Goal: Task Accomplishment & Management: Manage account settings

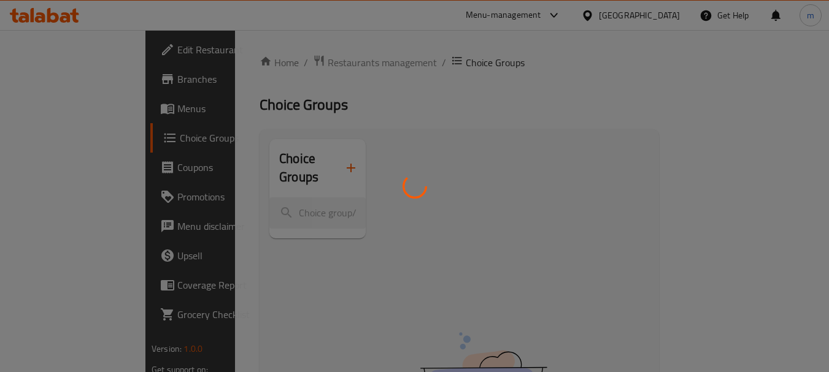
click at [288, 60] on div at bounding box center [414, 186] width 829 height 372
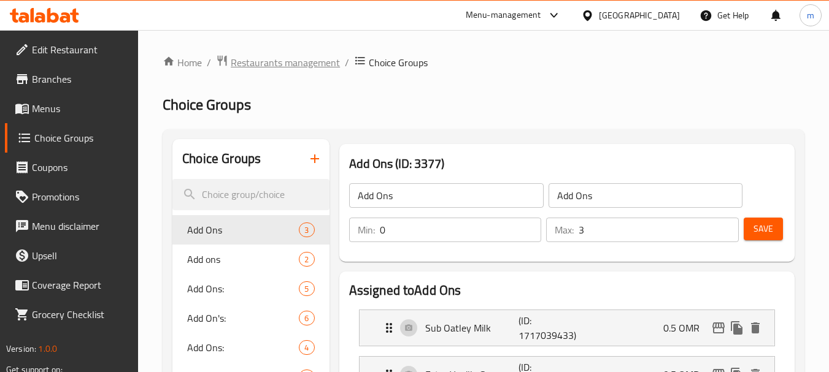
click at [269, 58] on span "Restaurants management" at bounding box center [285, 62] width 109 height 15
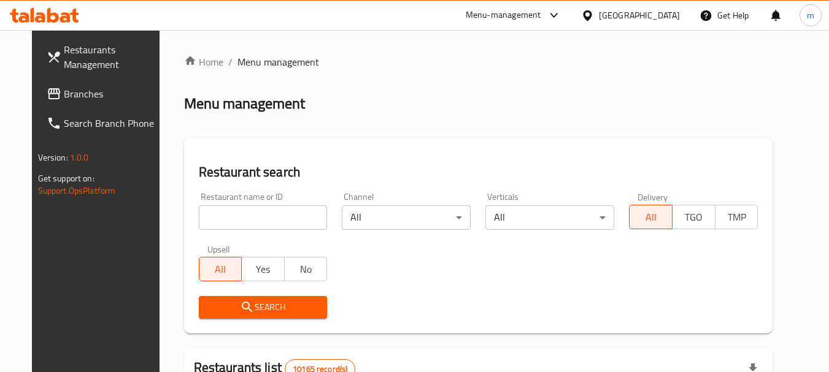
click at [64, 87] on span "Branches" at bounding box center [112, 94] width 97 height 15
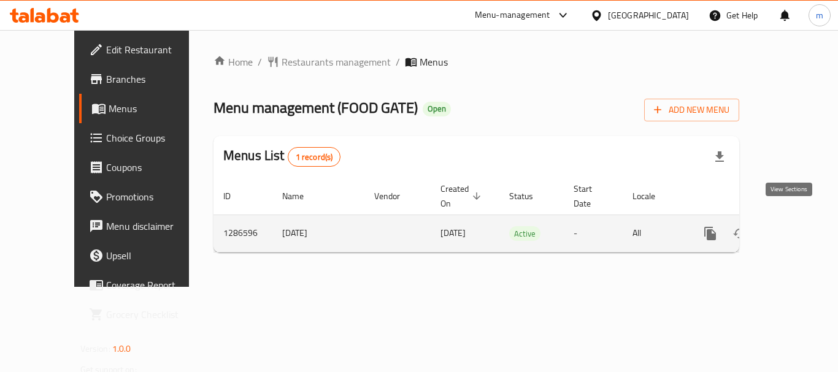
click at [792, 226] on icon "enhanced table" at bounding box center [799, 233] width 15 height 15
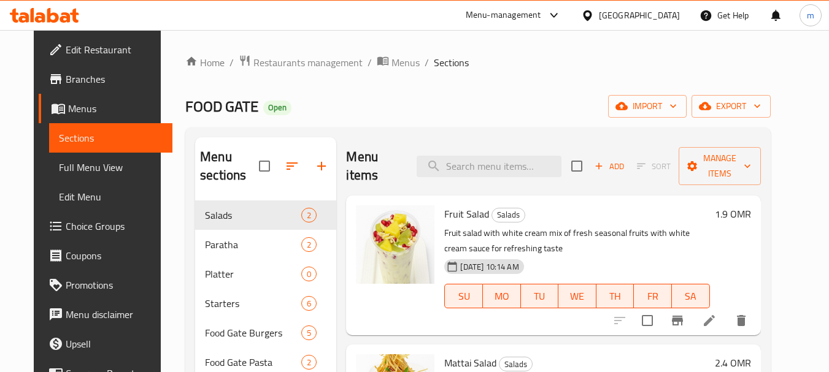
click at [66, 224] on span "Choice Groups" at bounding box center [114, 226] width 97 height 15
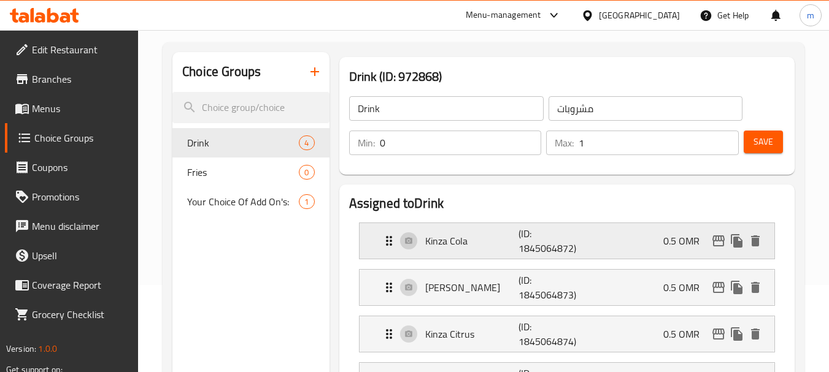
scroll to position [61, 0]
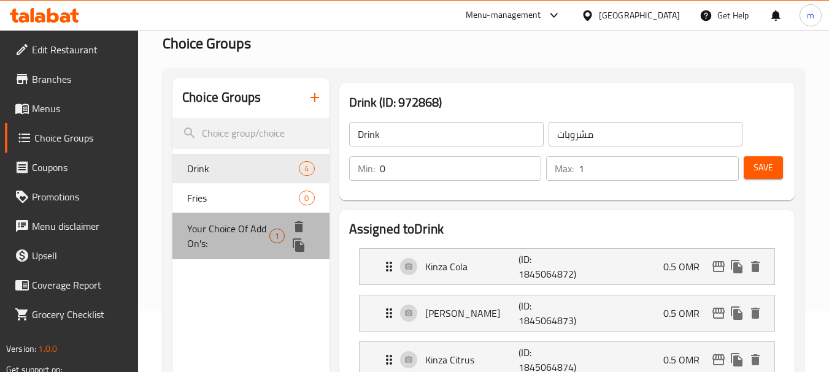
click at [268, 230] on span "Your Choice Of Add On's:" at bounding box center [228, 236] width 82 height 29
type input "Your Choice Of Add On's:"
type input "إختيارك من الاضافات:"
type input "0"
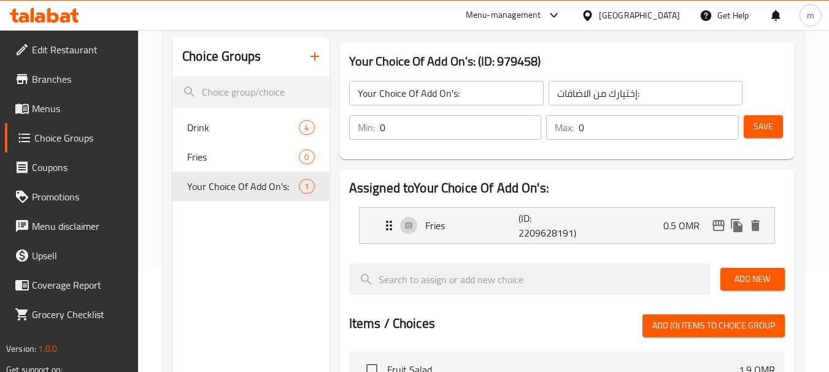
scroll to position [0, 0]
